Goal: Transaction & Acquisition: Purchase product/service

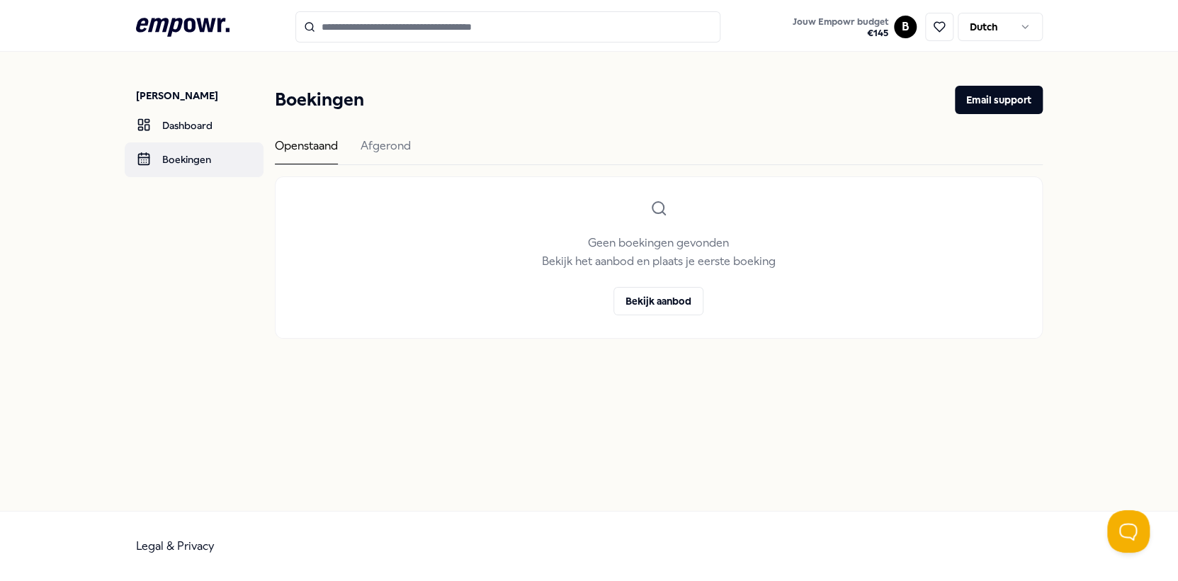
click at [181, 175] on link "Boekingen" at bounding box center [194, 159] width 139 height 34
click at [376, 146] on div "Afgerond" at bounding box center [386, 151] width 50 height 28
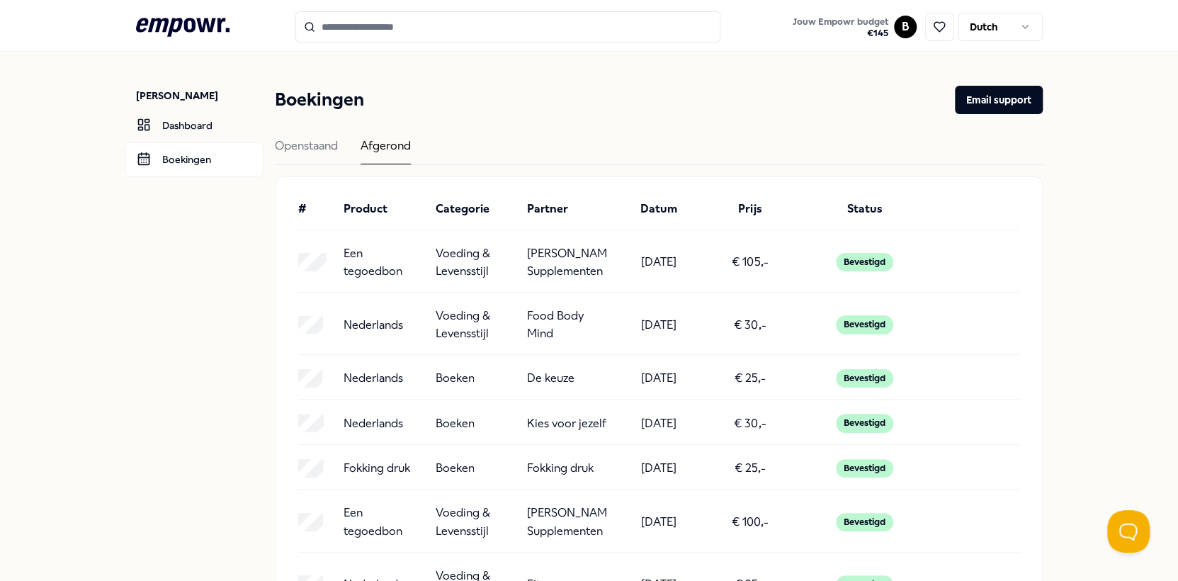
click at [527, 271] on p "[PERSON_NAME]: Supplementen" at bounding box center [567, 262] width 80 height 36
click at [424, 265] on div "Een tegoedbon Voeding & Levensstijl [PERSON_NAME]: Supplementen [DATE] € 105,- …" at bounding box center [658, 262] width 721 height 36
click at [873, 263] on div "Bevestigd" at bounding box center [864, 262] width 57 height 18
click at [381, 262] on p "Een tegoedbon" at bounding box center [384, 262] width 80 height 36
click at [361, 26] on input "Search for products, categories or subcategories" at bounding box center [507, 26] width 425 height 31
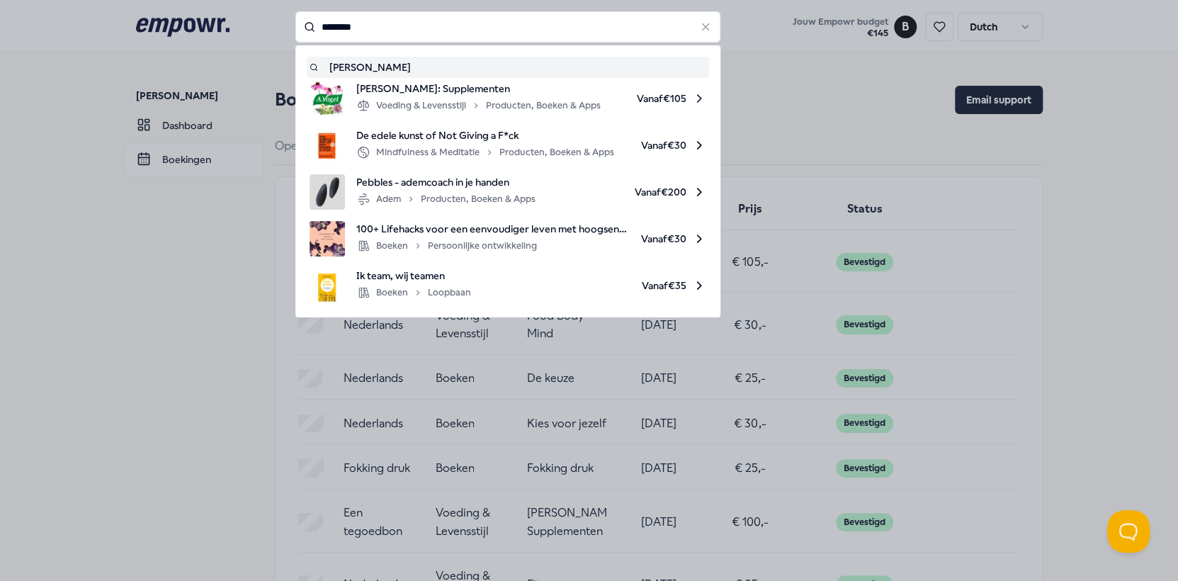
type input "********"
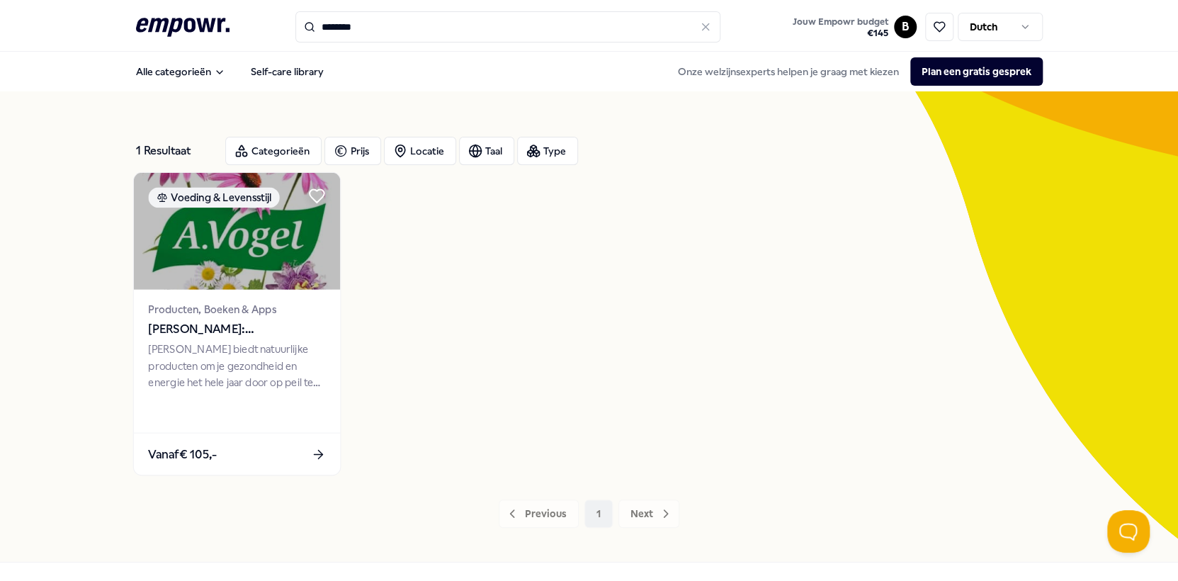
click at [202, 368] on div "[PERSON_NAME] biedt natuurlijke producten om je gezondheid en energie het hele …" at bounding box center [236, 366] width 177 height 49
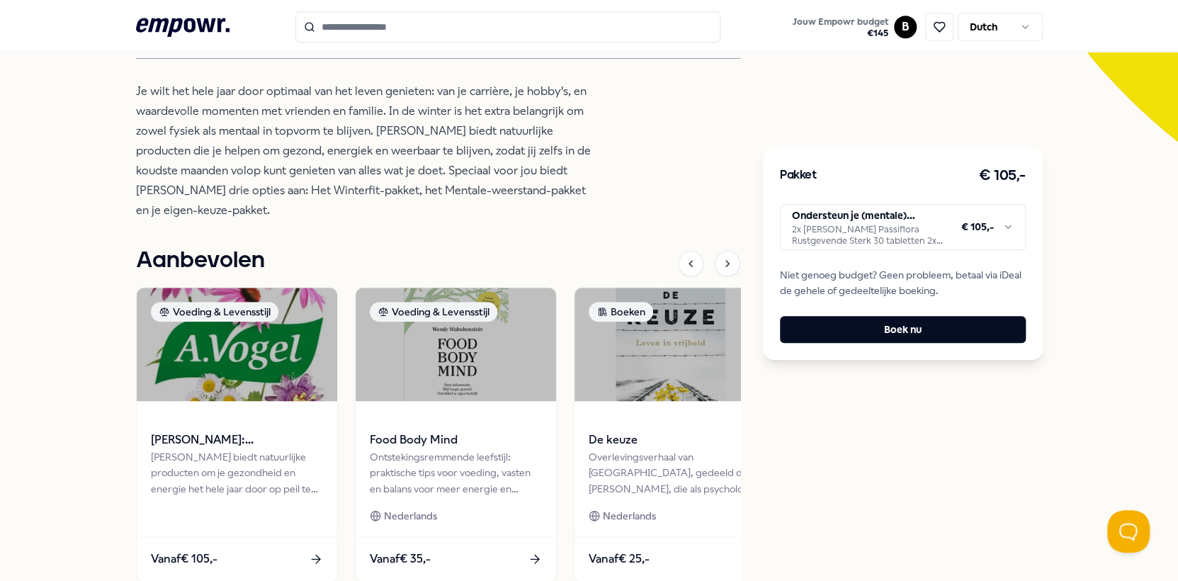
scroll to position [288, 0]
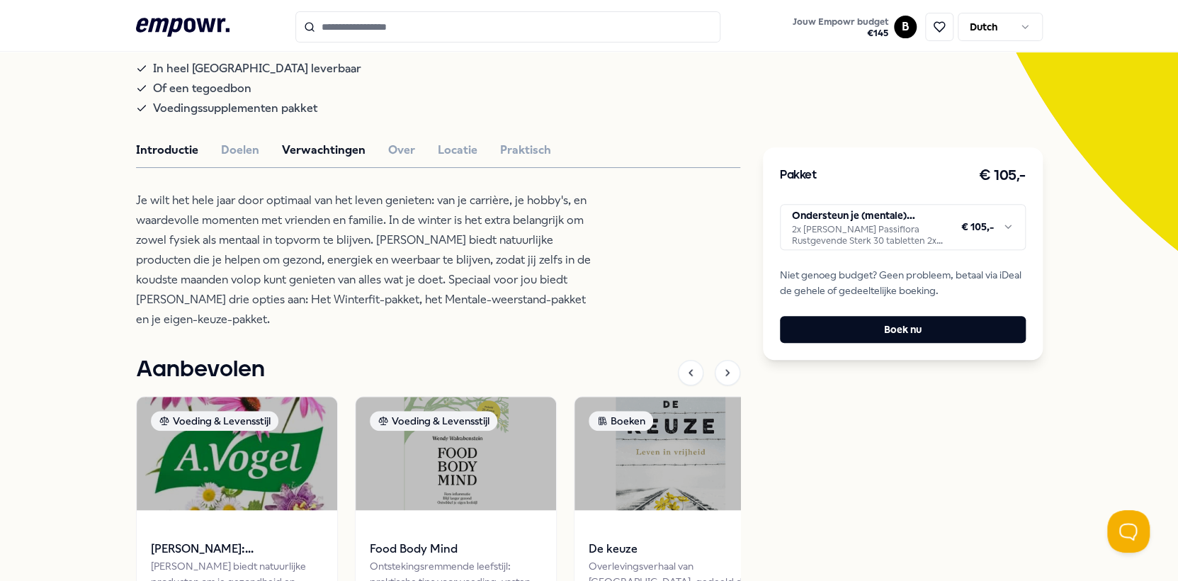
click at [288, 159] on button "Verwachtingen" at bounding box center [324, 150] width 84 height 18
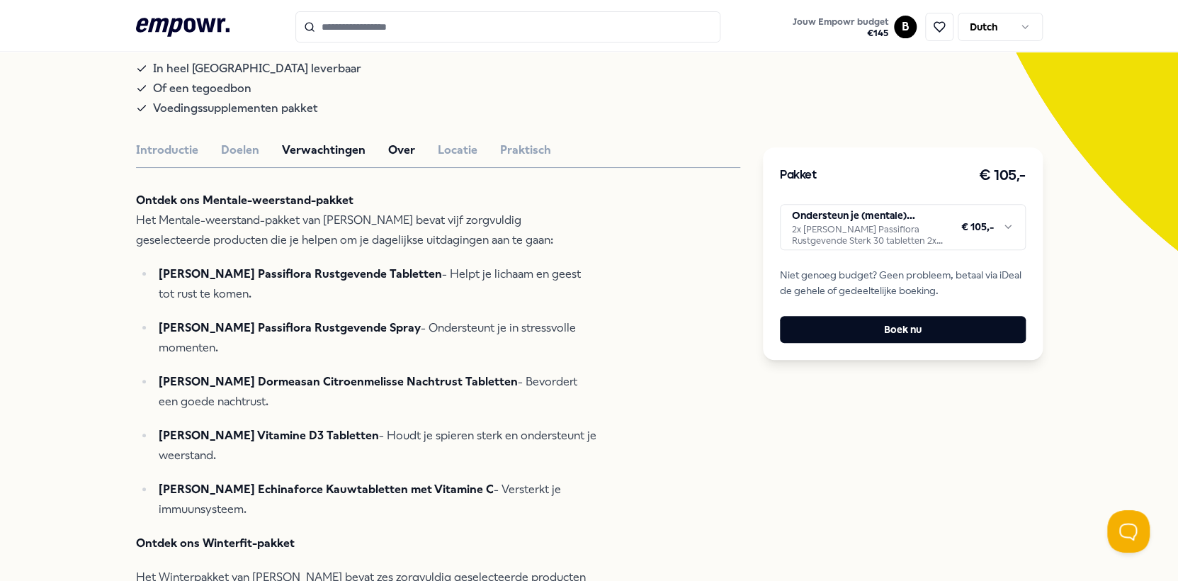
click at [390, 159] on button "Over" at bounding box center [401, 150] width 27 height 18
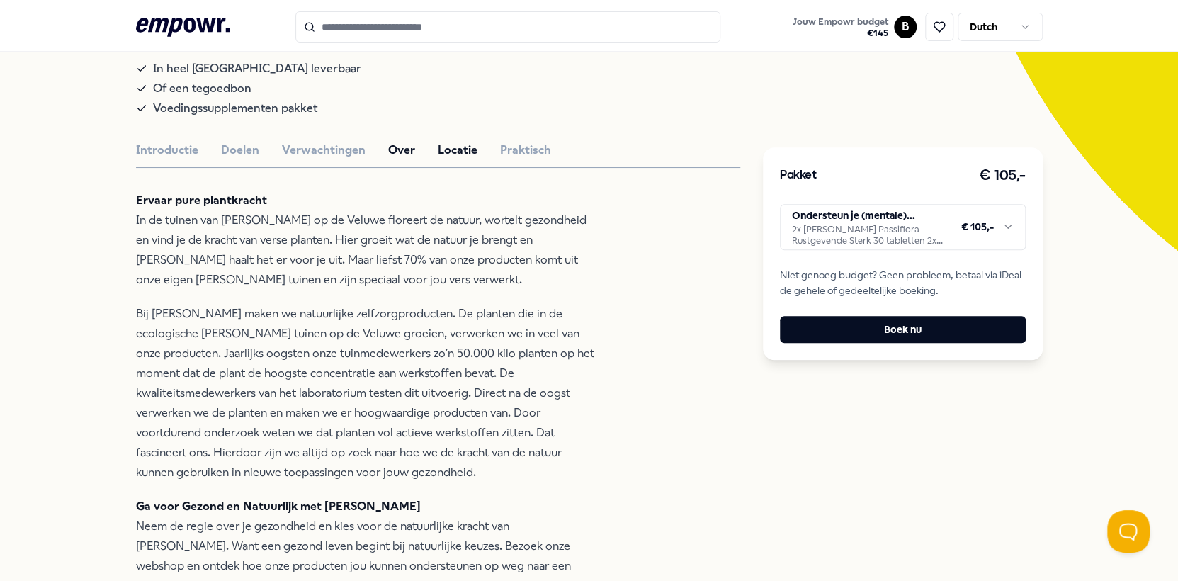
click at [445, 159] on button "Locatie" at bounding box center [458, 150] width 40 height 18
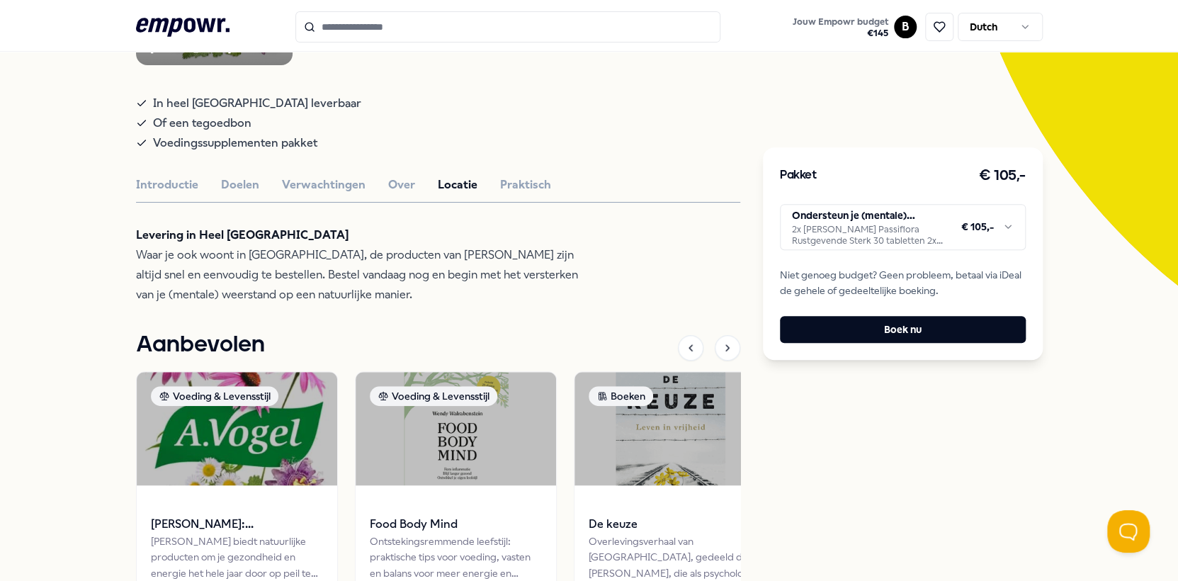
scroll to position [107, 0]
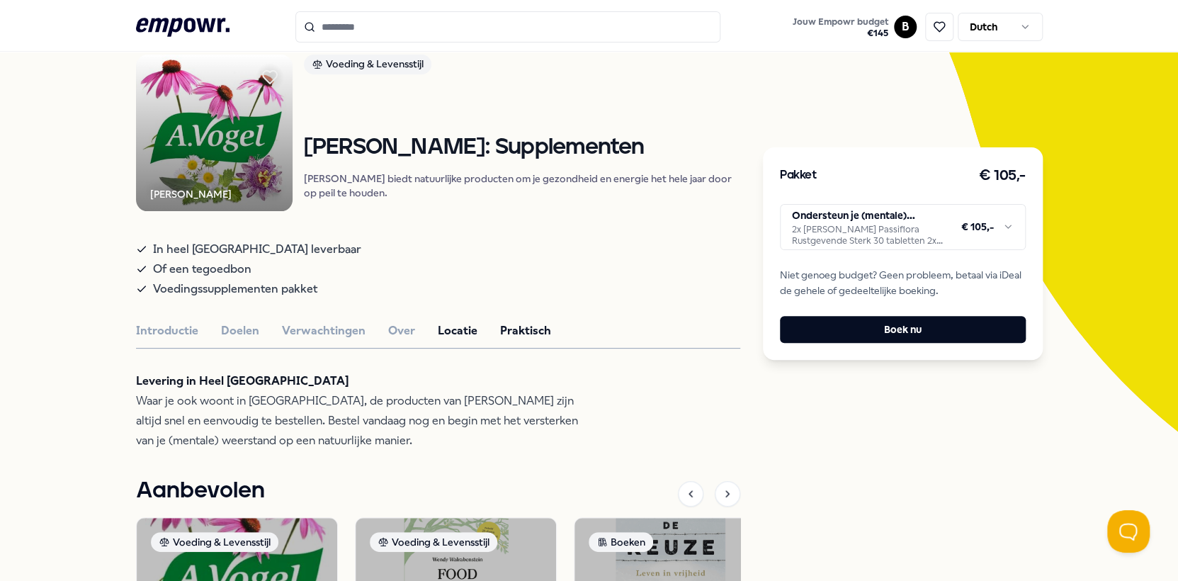
click at [515, 340] on button "Praktisch" at bounding box center [525, 331] width 51 height 18
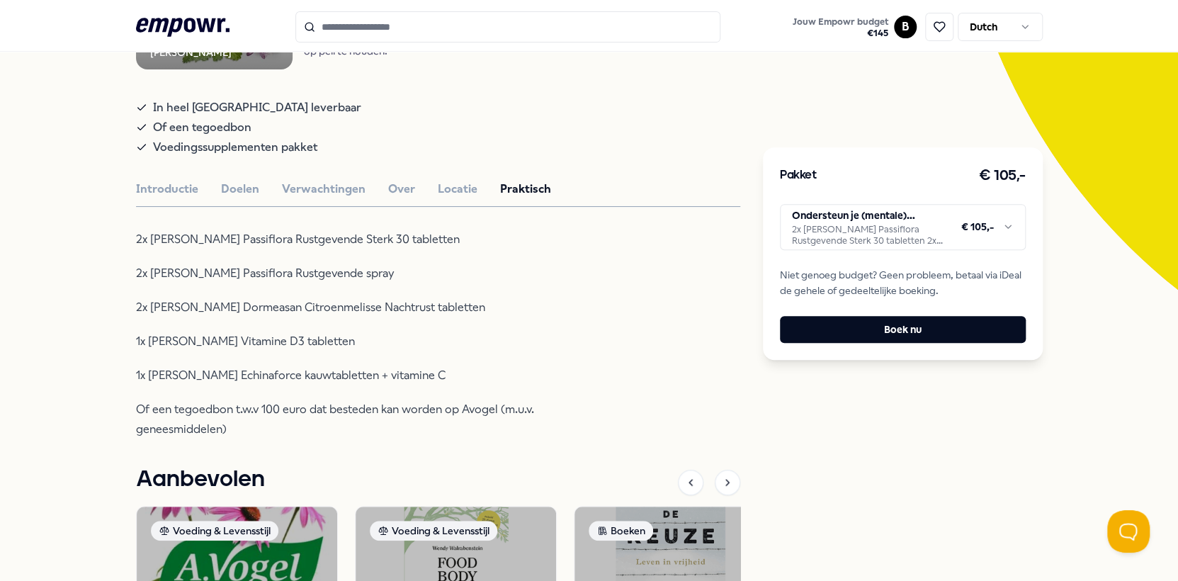
scroll to position [0, 0]
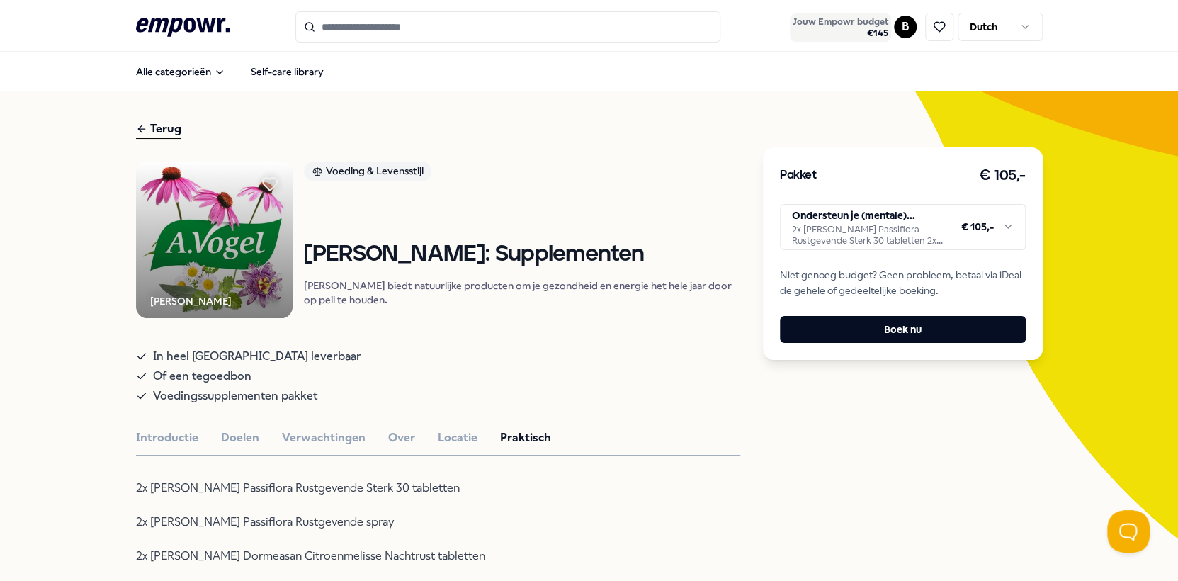
click at [871, 28] on span "€ 145" at bounding box center [841, 33] width 96 height 11
